Goal: Task Accomplishment & Management: Use online tool/utility

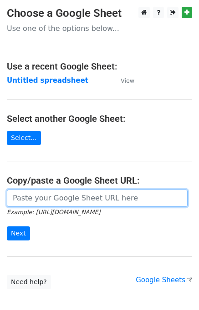
drag, startPoint x: 39, startPoint y: 206, endPoint x: 35, endPoint y: 216, distance: 11.1
click at [39, 208] on form "Example: https://docs.google.com/spreadsheets/d/abc/edit Next" at bounding box center [99, 215] width 185 height 51
paste input "https://docs.google.com/spreadsheets/d/1viP-lmZGJJ0DGa-rTgfADTq8R7D1QJf53VFzpF7…"
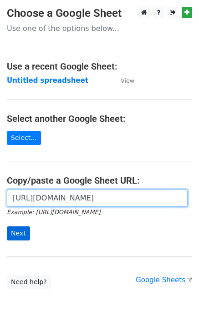
type input "https://docs.google.com/spreadsheets/d/1viP-lmZGJJ0DGa-rTgfADTq8R7D1QJf53VFzpF7…"
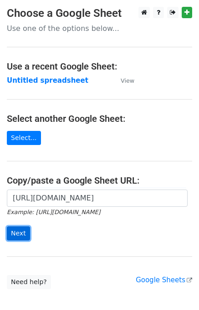
scroll to position [0, 0]
click at [22, 235] on input "Next" at bounding box center [18, 234] width 23 height 14
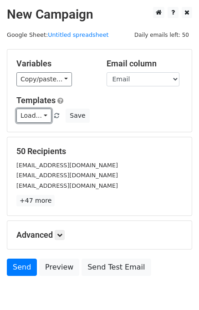
drag, startPoint x: 33, startPoint y: 123, endPoint x: 52, endPoint y: 135, distance: 22.5
click at [33, 123] on div "Variables Copy/paste... {{Email}} Email column Email Templates Load... Your Fir…" at bounding box center [99, 91] width 184 height 82
drag, startPoint x: 27, startPoint y: 114, endPoint x: 41, endPoint y: 130, distance: 21.6
click at [26, 114] on link "Load..." at bounding box center [33, 116] width 35 height 14
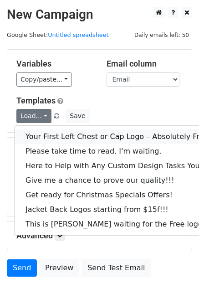
click at [42, 132] on link "Your First Left Chest or Cap Logo – Absolutely Free" at bounding box center [123, 136] width 217 height 15
